Goal: Ask a question

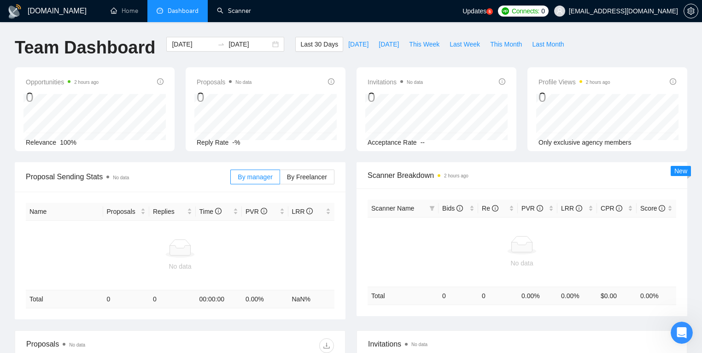
scroll to position [805, 0]
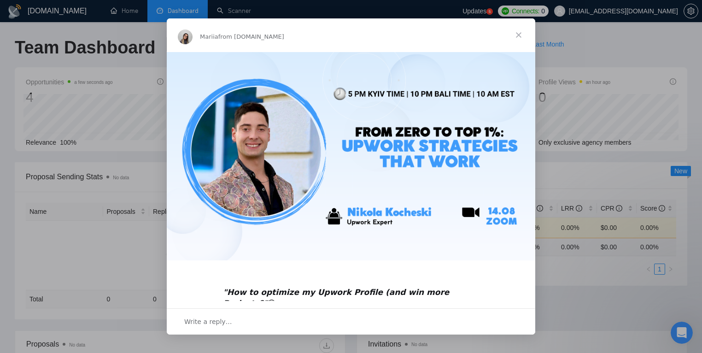
click at [510, 35] on span "Close" at bounding box center [518, 34] width 33 height 33
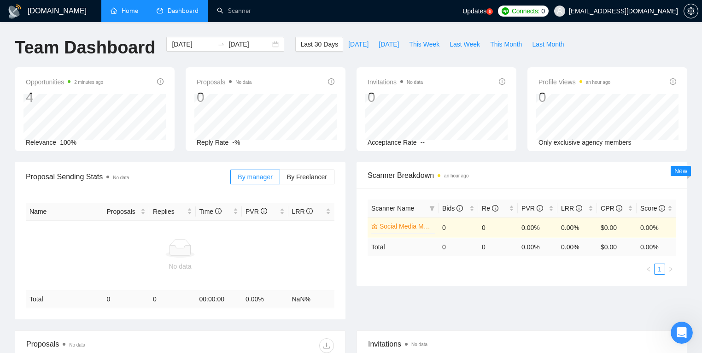
click at [120, 8] on link "Home" at bounding box center [125, 11] width 28 height 8
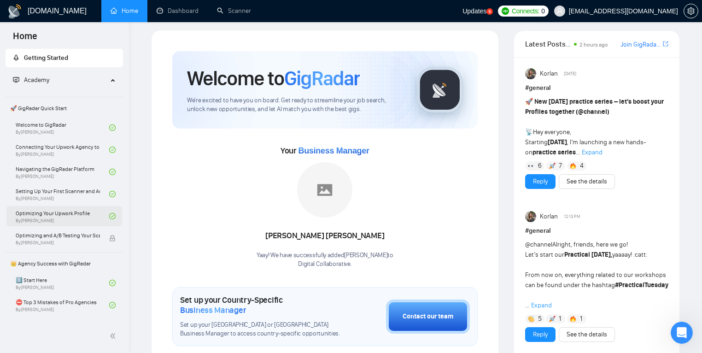
click at [62, 212] on link "Optimizing Your Upwork Profile By Vlad Timinsky" at bounding box center [63, 216] width 94 height 20
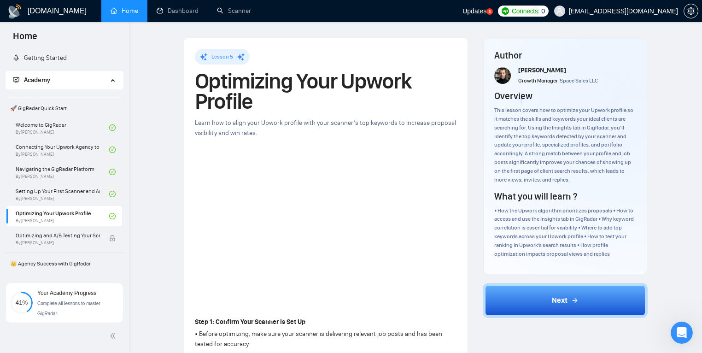
click at [685, 333] on icon "Open Intercom Messenger" at bounding box center [681, 332] width 15 height 15
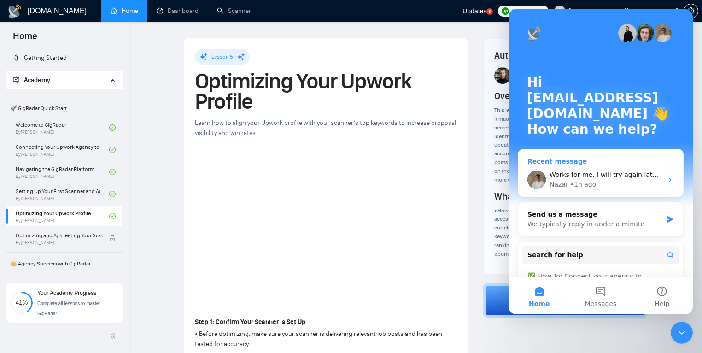
click at [585, 186] on div "• 1h ago" at bounding box center [583, 185] width 26 height 10
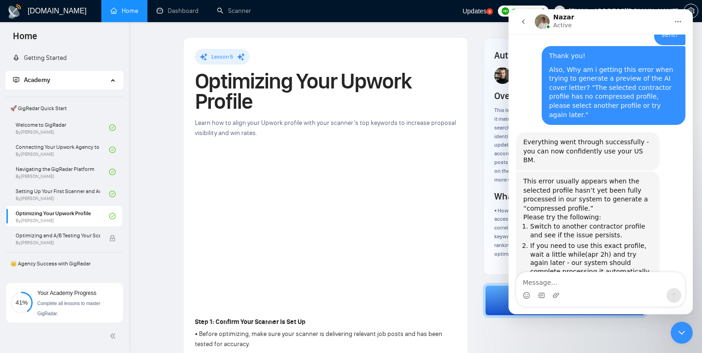
scroll to position [805, 0]
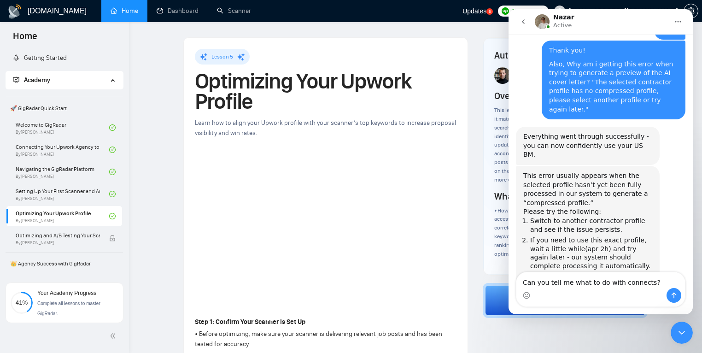
type textarea "Can you tell me what to do with connects?"
click at [520, 19] on icon "go back" at bounding box center [523, 21] width 7 height 7
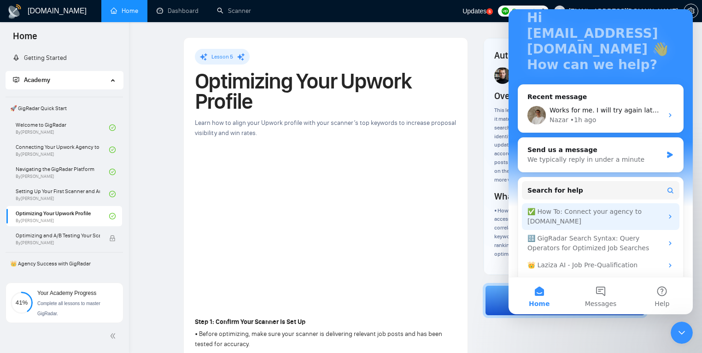
scroll to position [86, 0]
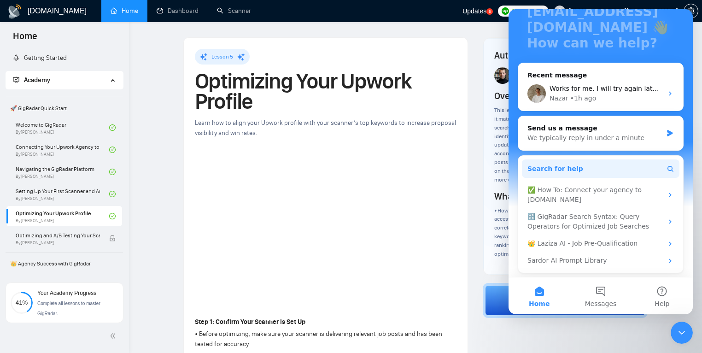
click at [590, 161] on button "Search for help" at bounding box center [601, 168] width 158 height 18
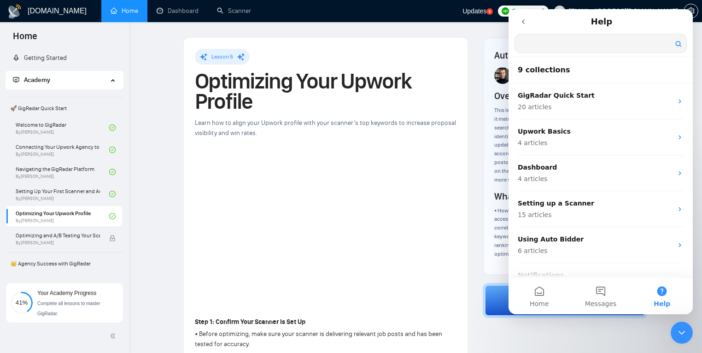
type input "c"
type input "o"
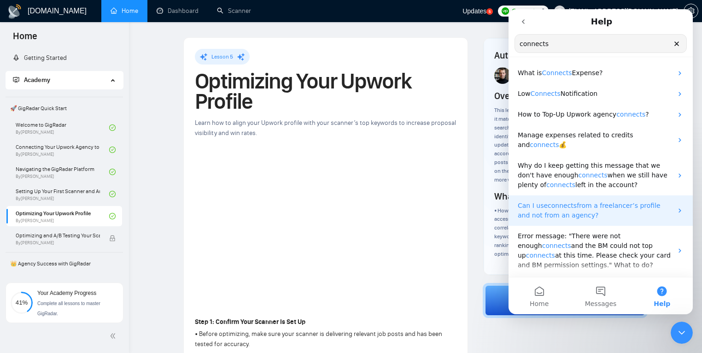
type input "connects"
click at [619, 205] on span "from a freelancer’s profile and not from an agency?" at bounding box center [589, 210] width 143 height 17
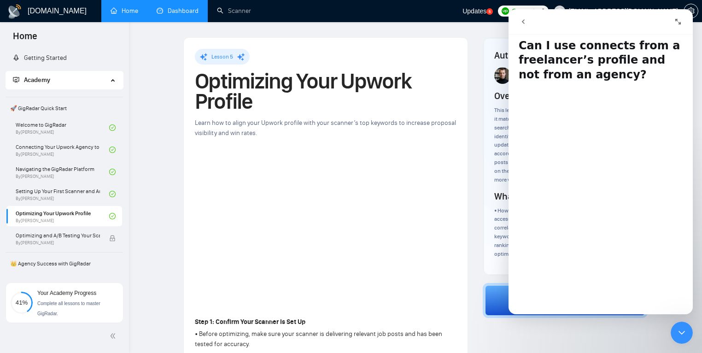
scroll to position [9, 0]
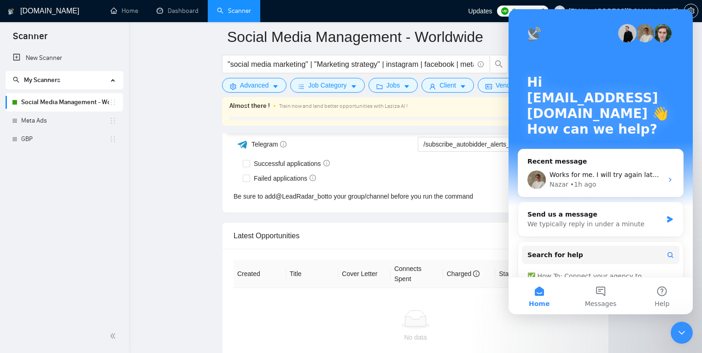
click at [680, 331] on icon "Close Intercom Messenger" at bounding box center [681, 332] width 11 height 11
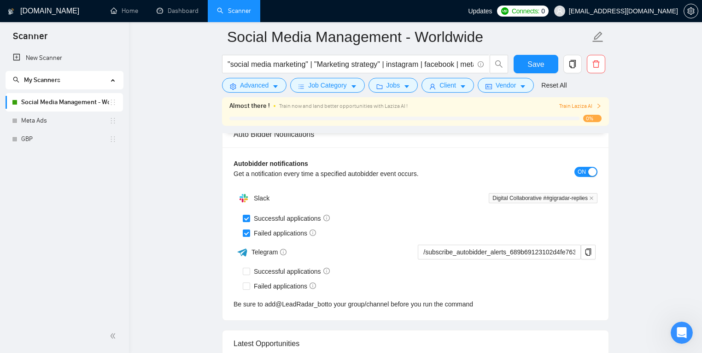
scroll to position [2263, 0]
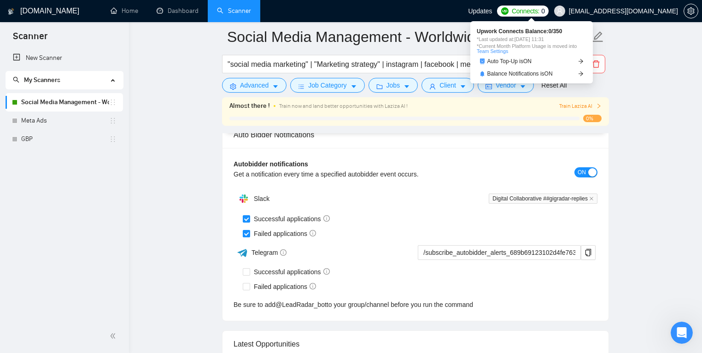
click at [530, 10] on span "Connects:" at bounding box center [526, 11] width 28 height 10
